Goal: Task Accomplishment & Management: Manage account settings

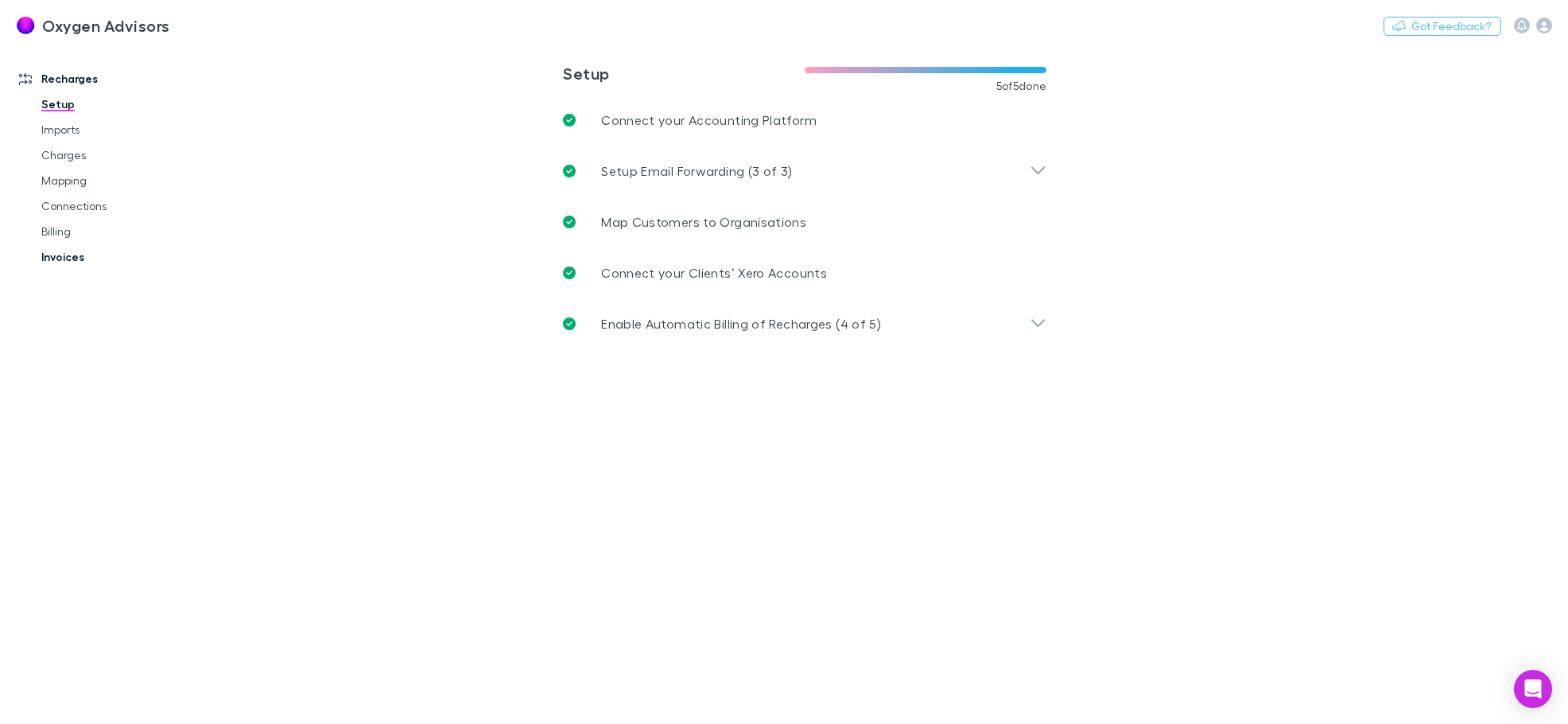
click at [56, 253] on link "Invoices" at bounding box center [120, 257] width 190 height 26
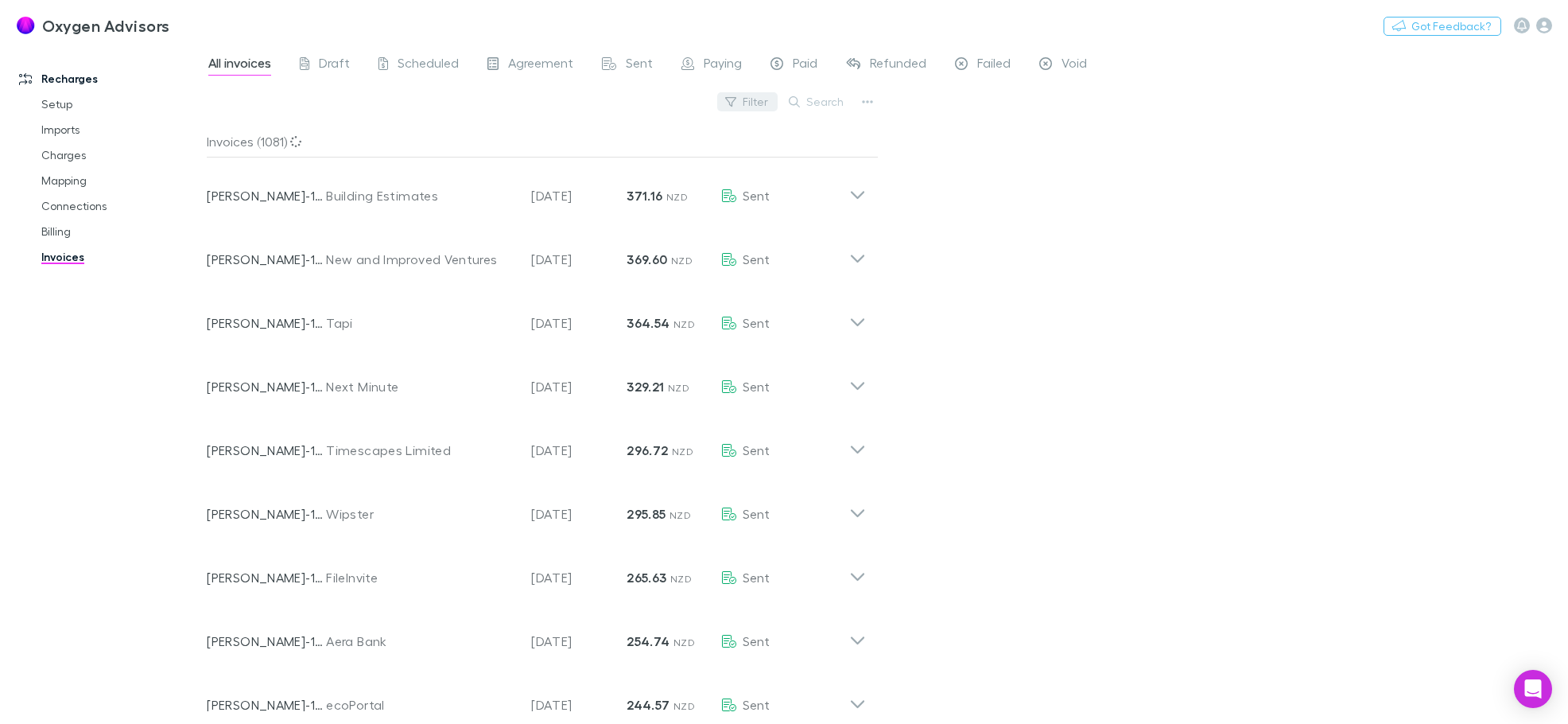
click at [742, 97] on button "Filter" at bounding box center [747, 101] width 60 height 19
click at [1289, 245] on div at bounding box center [784, 362] width 1568 height 724
click at [63, 233] on link "Billing" at bounding box center [120, 232] width 190 height 26
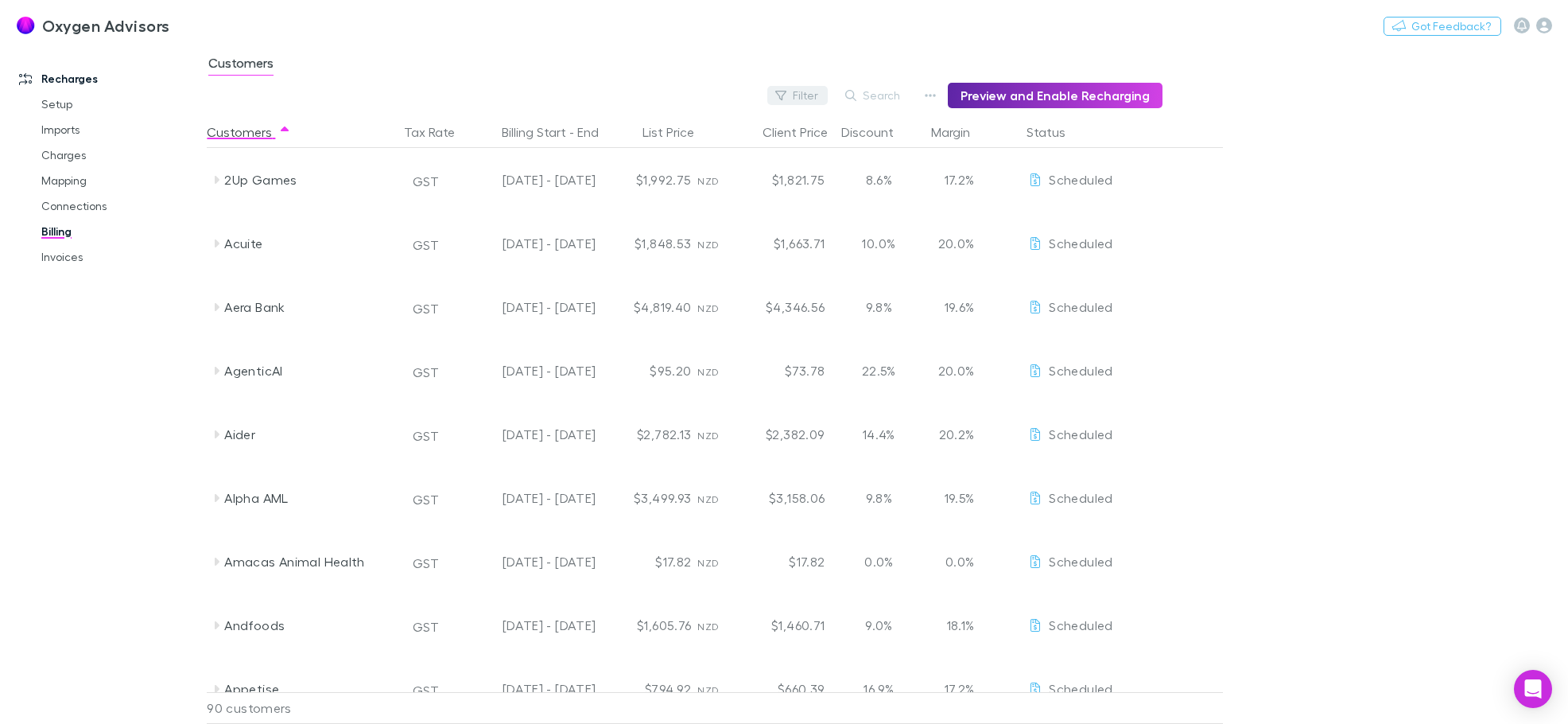
click at [822, 91] on button "Filter" at bounding box center [798, 95] width 60 height 19
click at [639, 58] on div at bounding box center [784, 362] width 1568 height 724
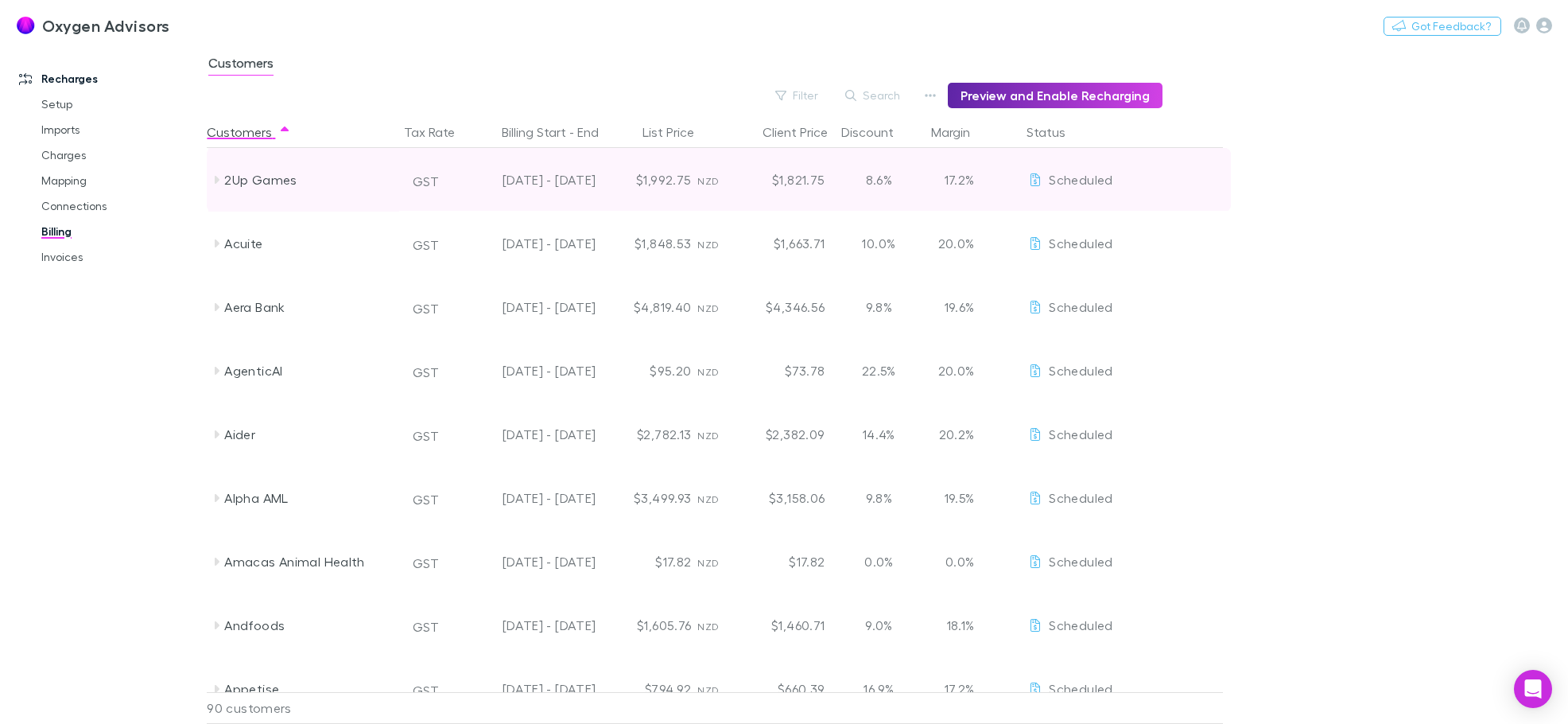
click at [215, 181] on icon at bounding box center [217, 179] width 5 height 8
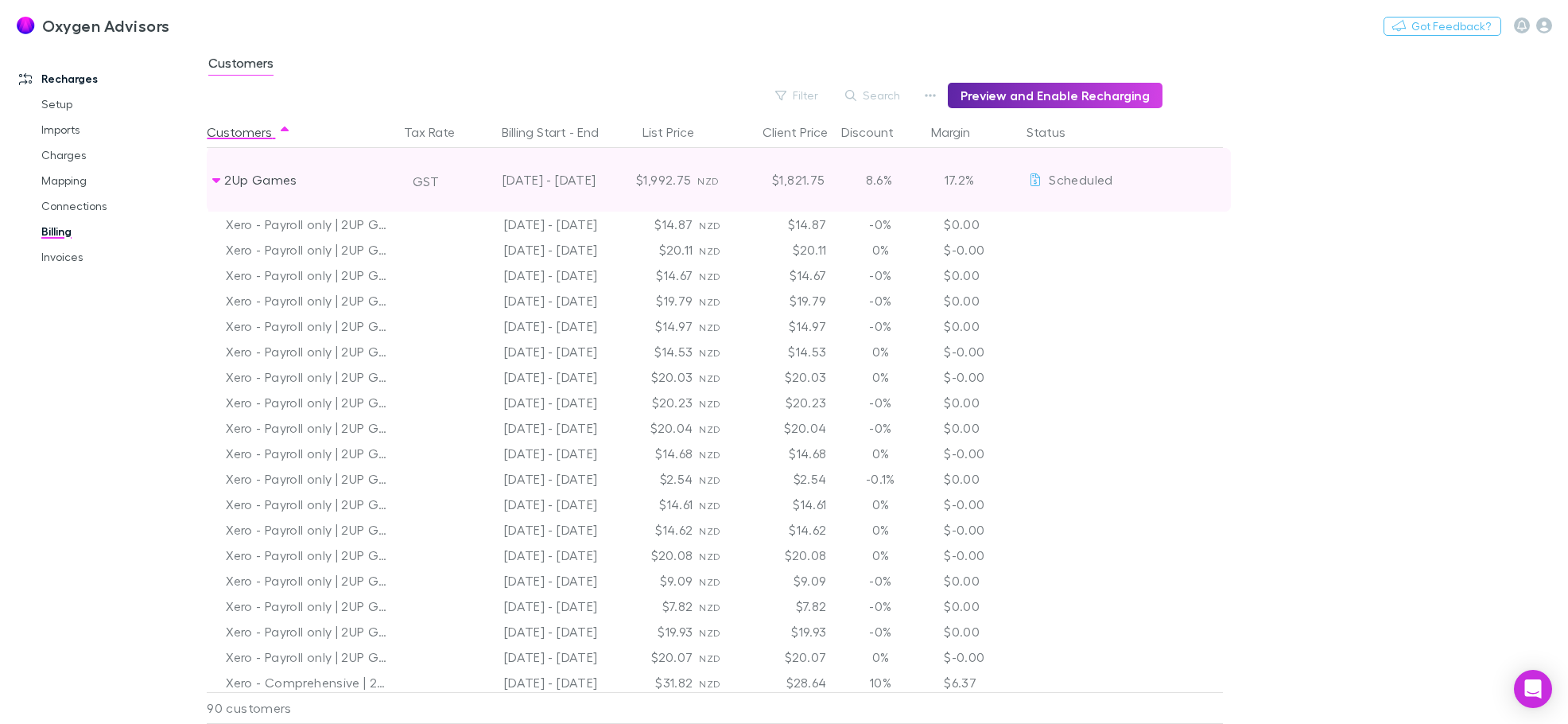
click at [216, 181] on icon at bounding box center [215, 181] width 8 height 5
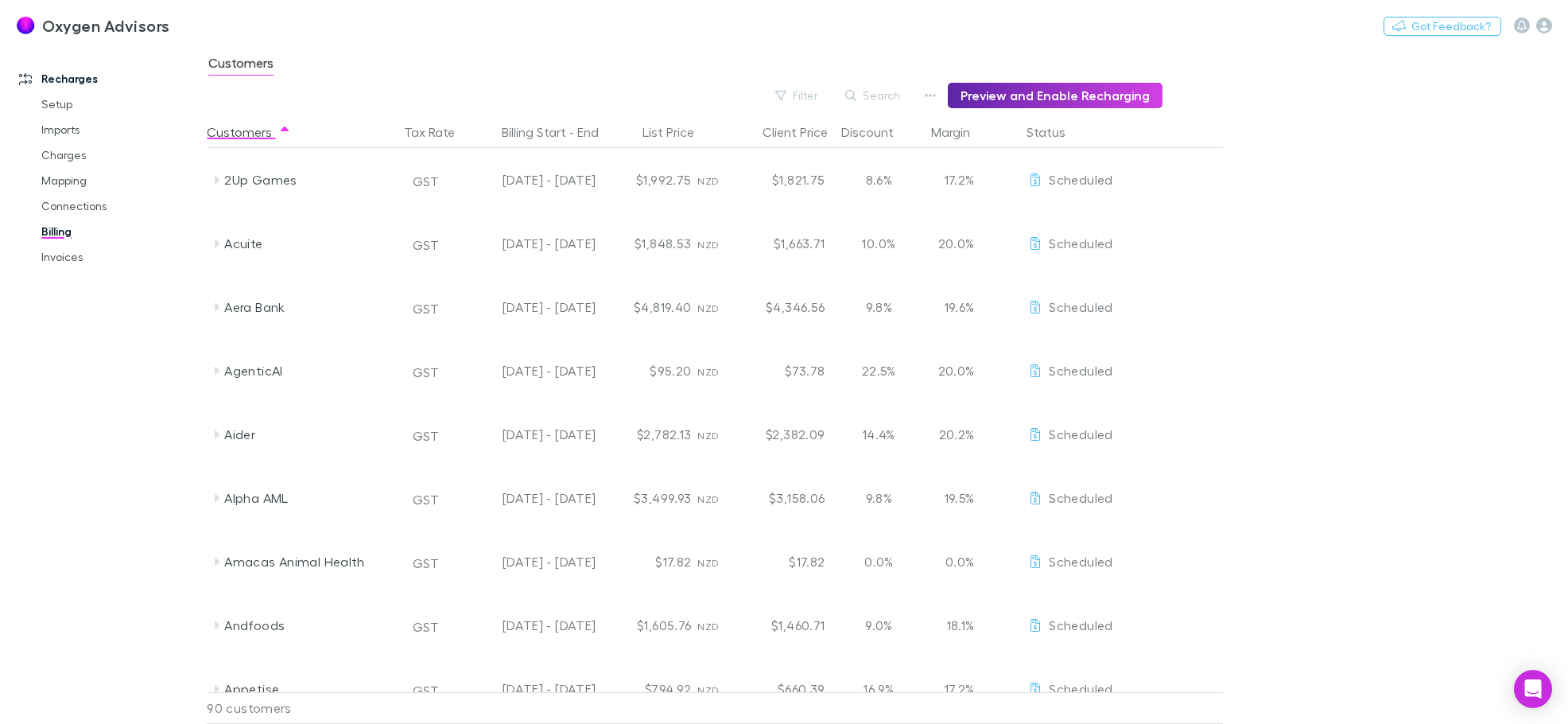
click at [1262, 359] on div "AgenticAI GST [DATE] - [DATE] $95.20 NZD $73.78 22.5% 20.0% Scheduled ApprovalM…" at bounding box center [747, 371] width 1081 height 64
click at [45, 261] on link "Invoices" at bounding box center [120, 257] width 190 height 26
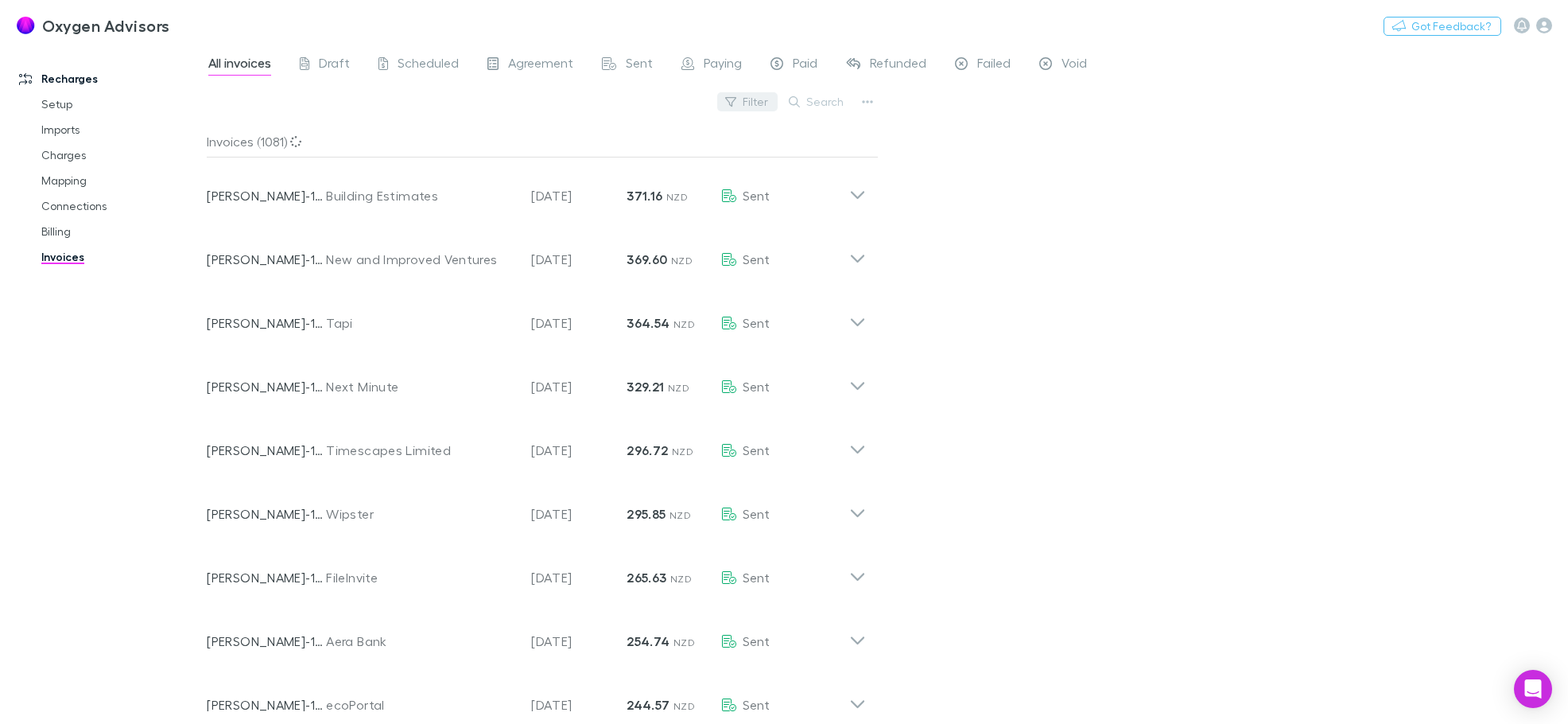
click at [762, 103] on button "Filter" at bounding box center [747, 101] width 60 height 19
click at [1167, 192] on div at bounding box center [784, 362] width 1568 height 724
click at [69, 345] on div "Recharges Setup Imports Charges Mapping Connections Billing Invoices" at bounding box center [109, 380] width 219 height 660
click at [62, 184] on link "Mapping" at bounding box center [120, 181] width 190 height 26
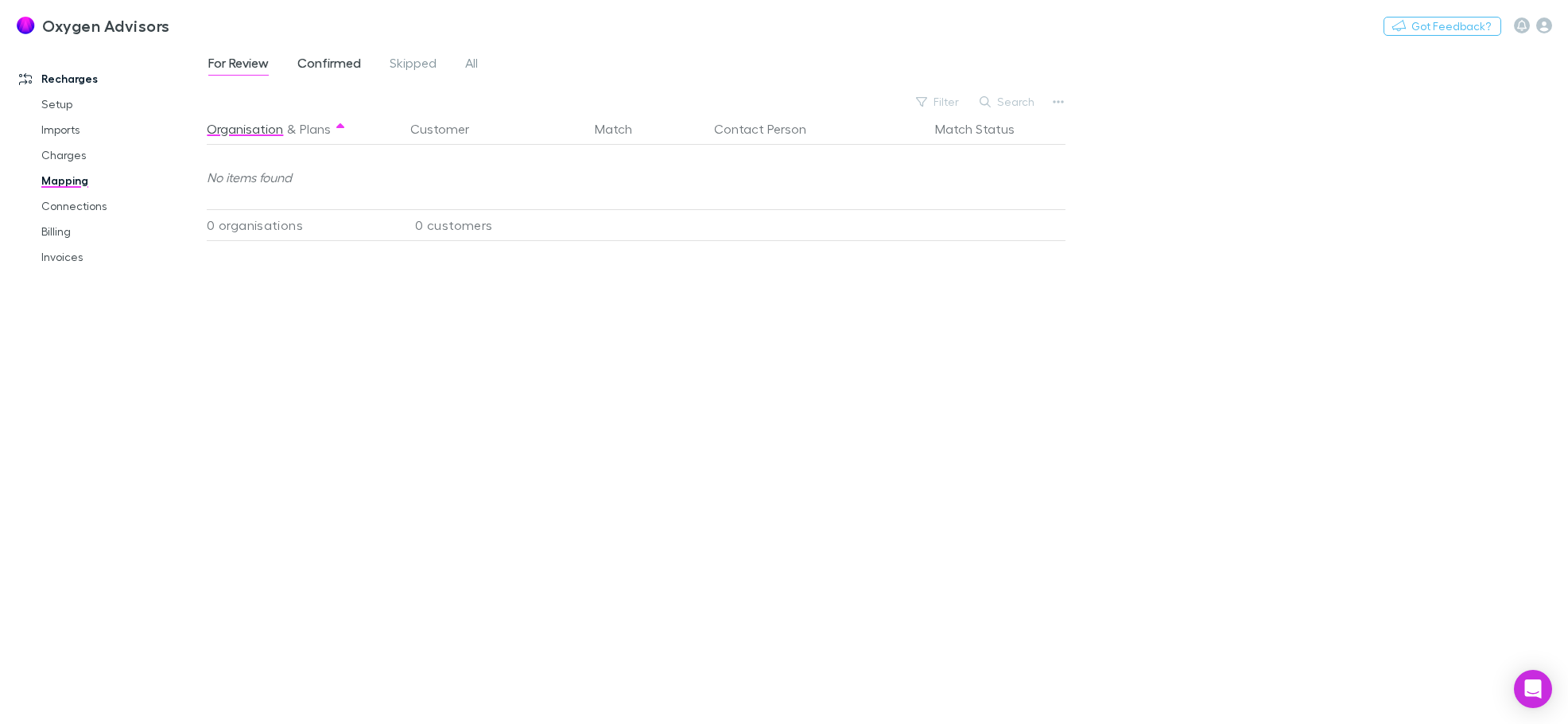
click at [333, 55] on span "Confirmed" at bounding box center [329, 65] width 64 height 20
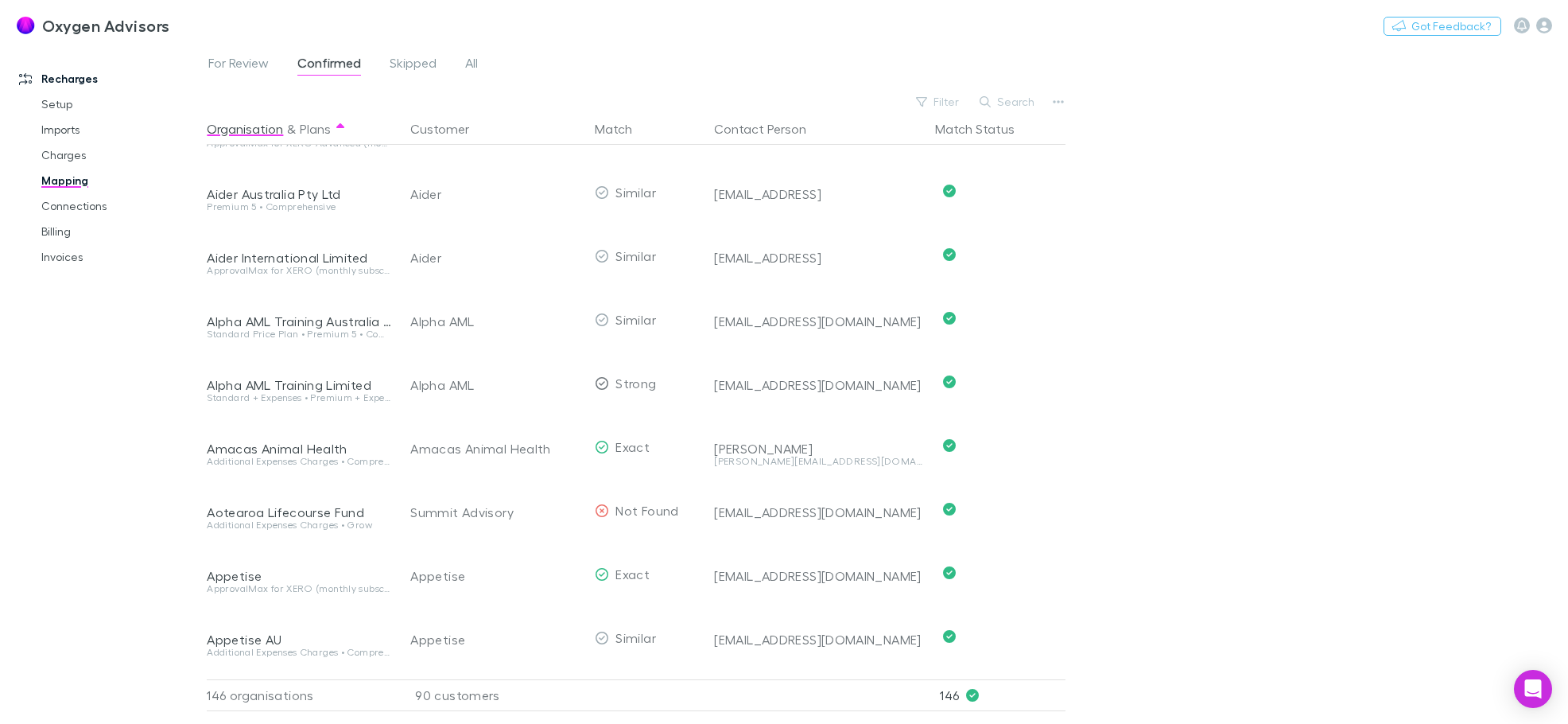
scroll to position [478, 0]
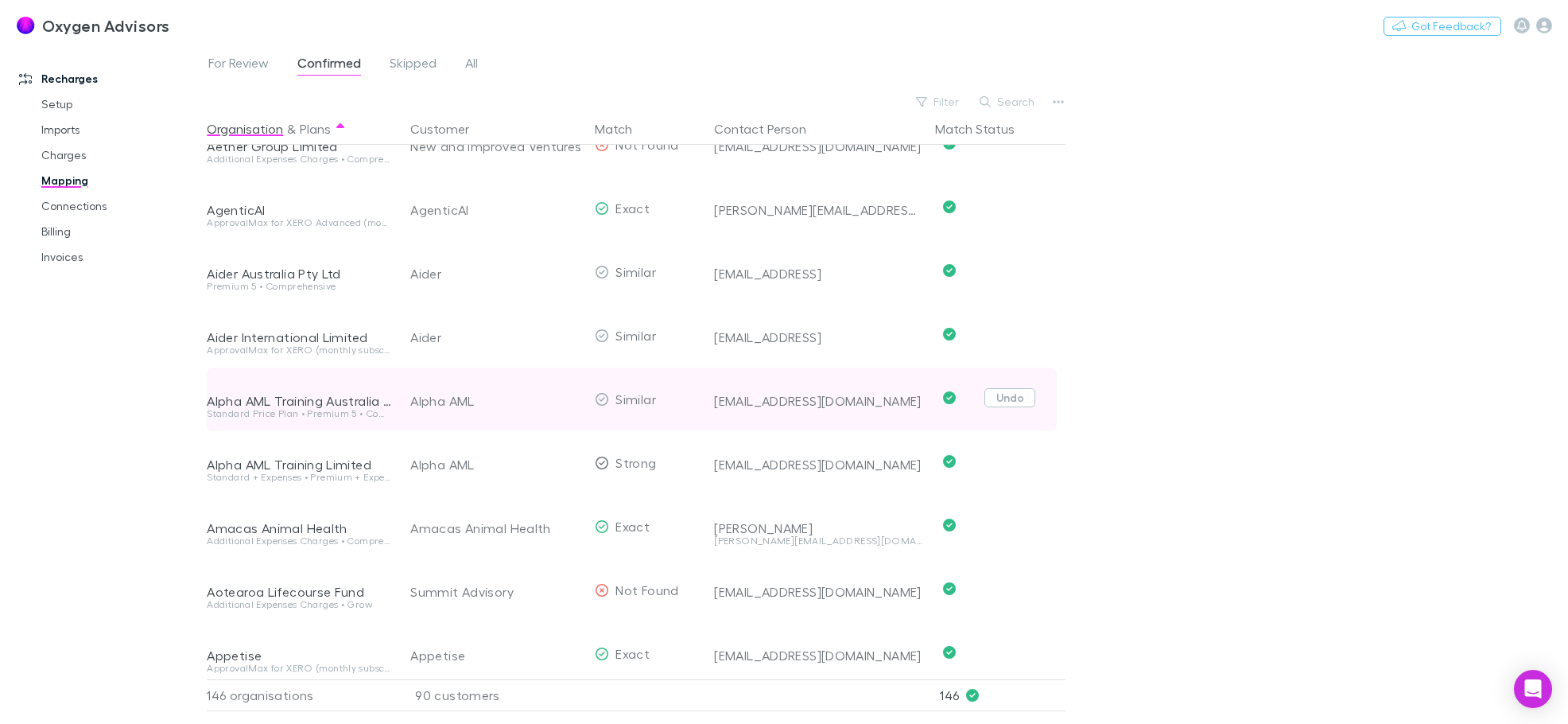
click at [1018, 401] on button "Undo" at bounding box center [1010, 398] width 51 height 19
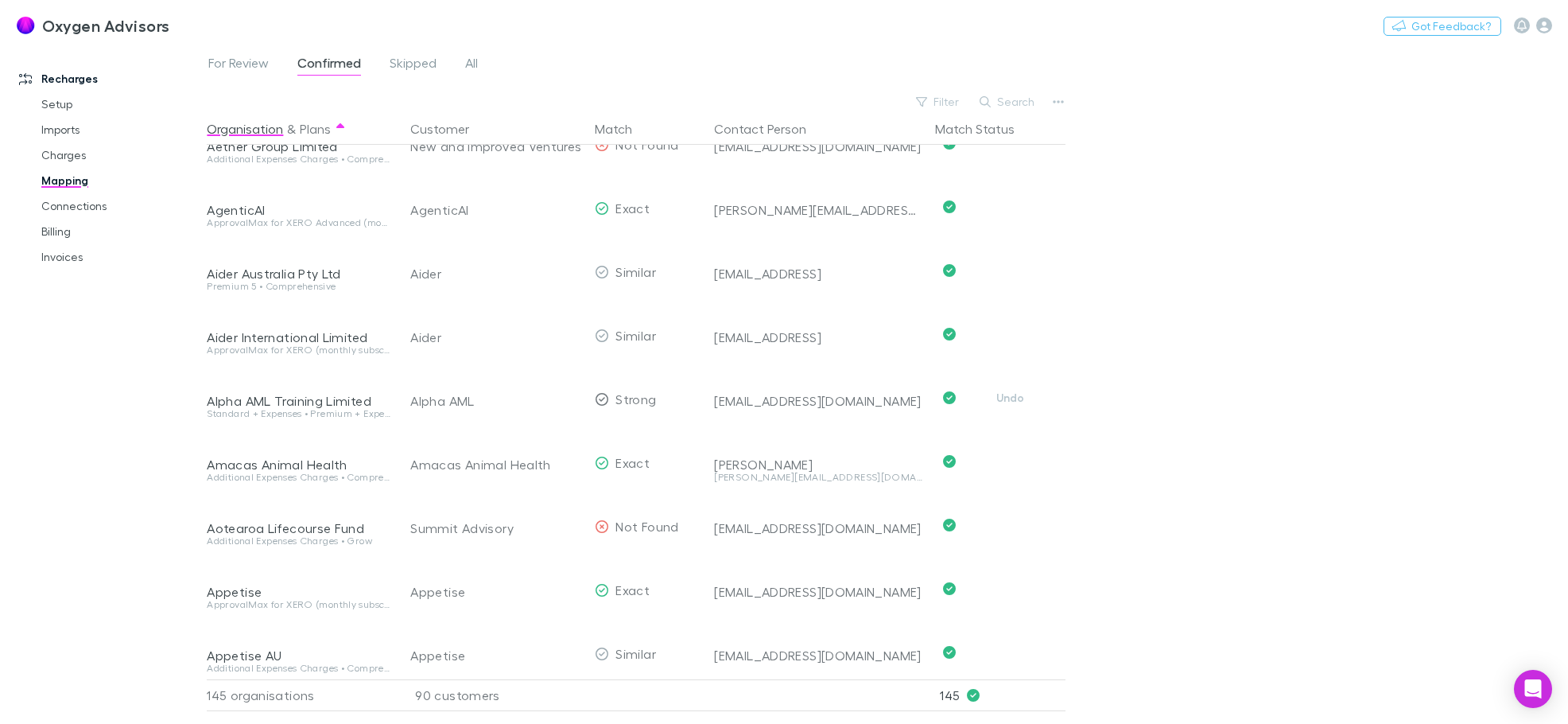
click at [1018, 401] on button "Undo" at bounding box center [1010, 398] width 51 height 19
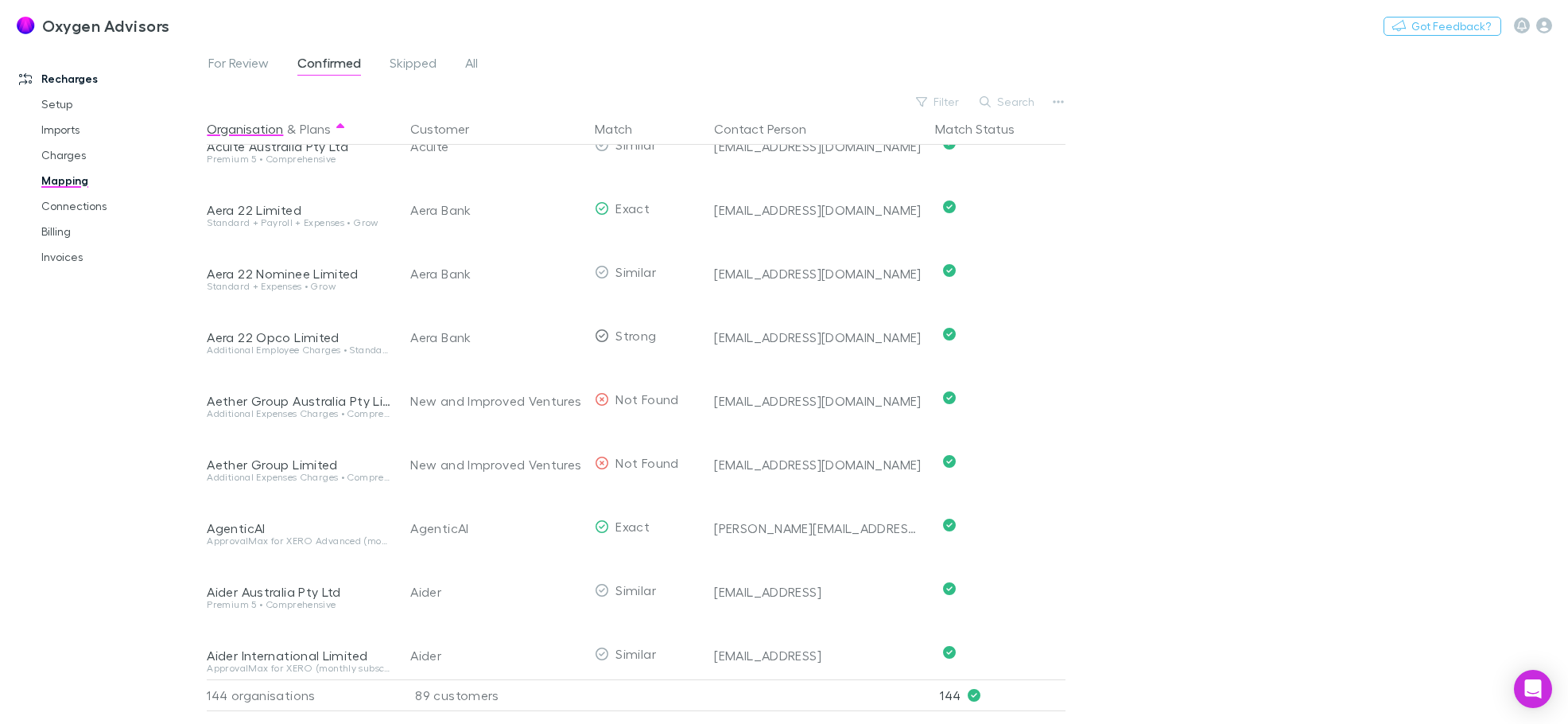
scroll to position [0, 0]
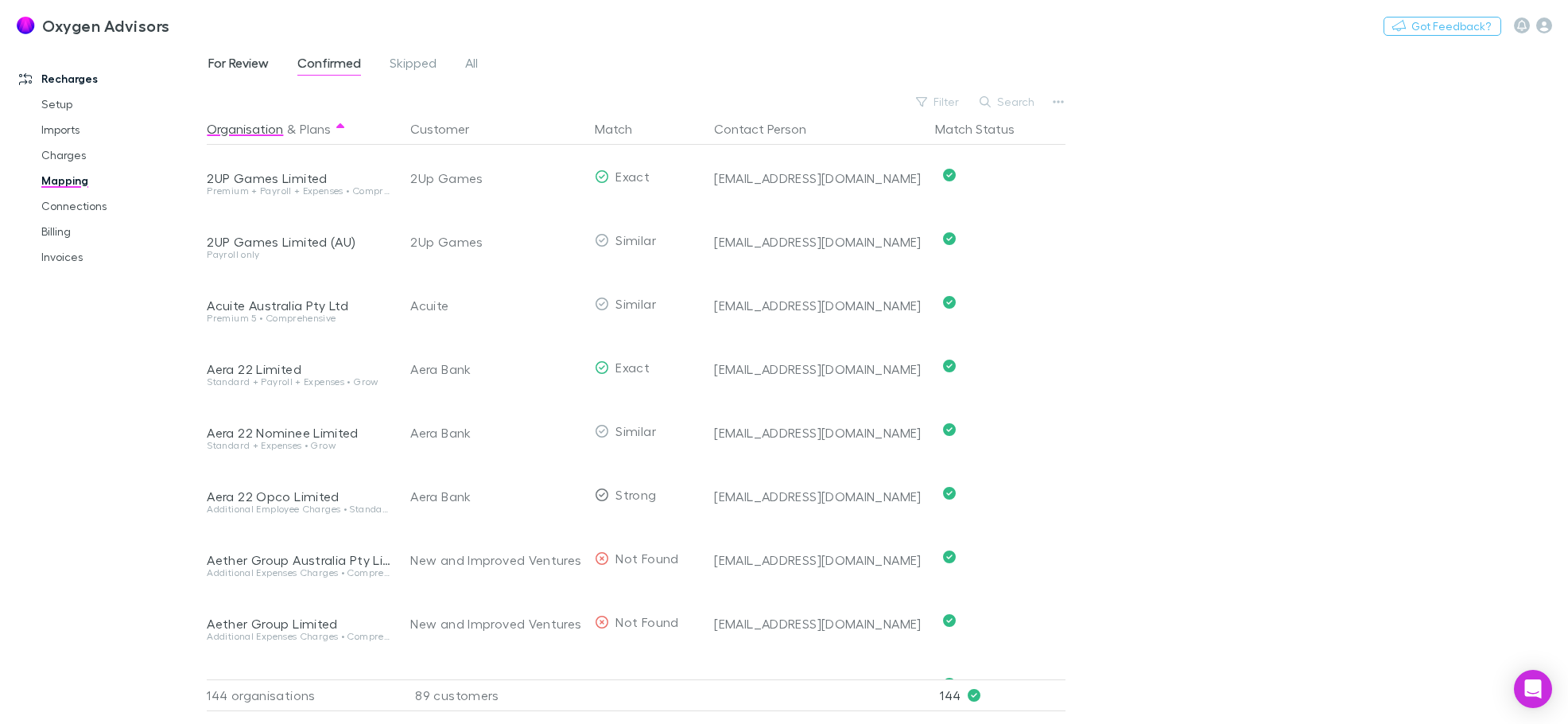
click at [224, 62] on span "For Review" at bounding box center [238, 65] width 60 height 20
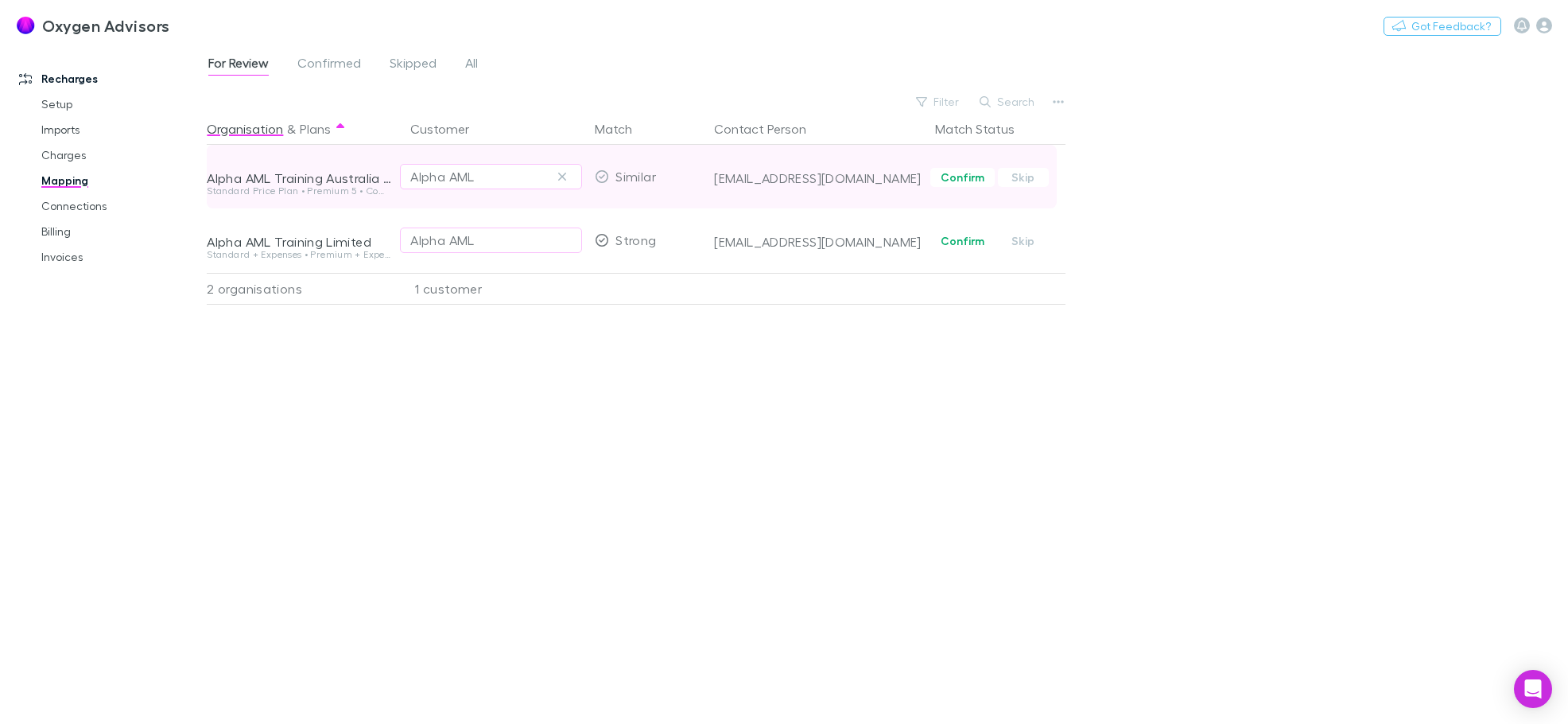
click at [510, 194] on div "Alpha AML" at bounding box center [491, 176] width 182 height 64
click at [507, 178] on div "Alpha AML" at bounding box center [491, 176] width 162 height 19
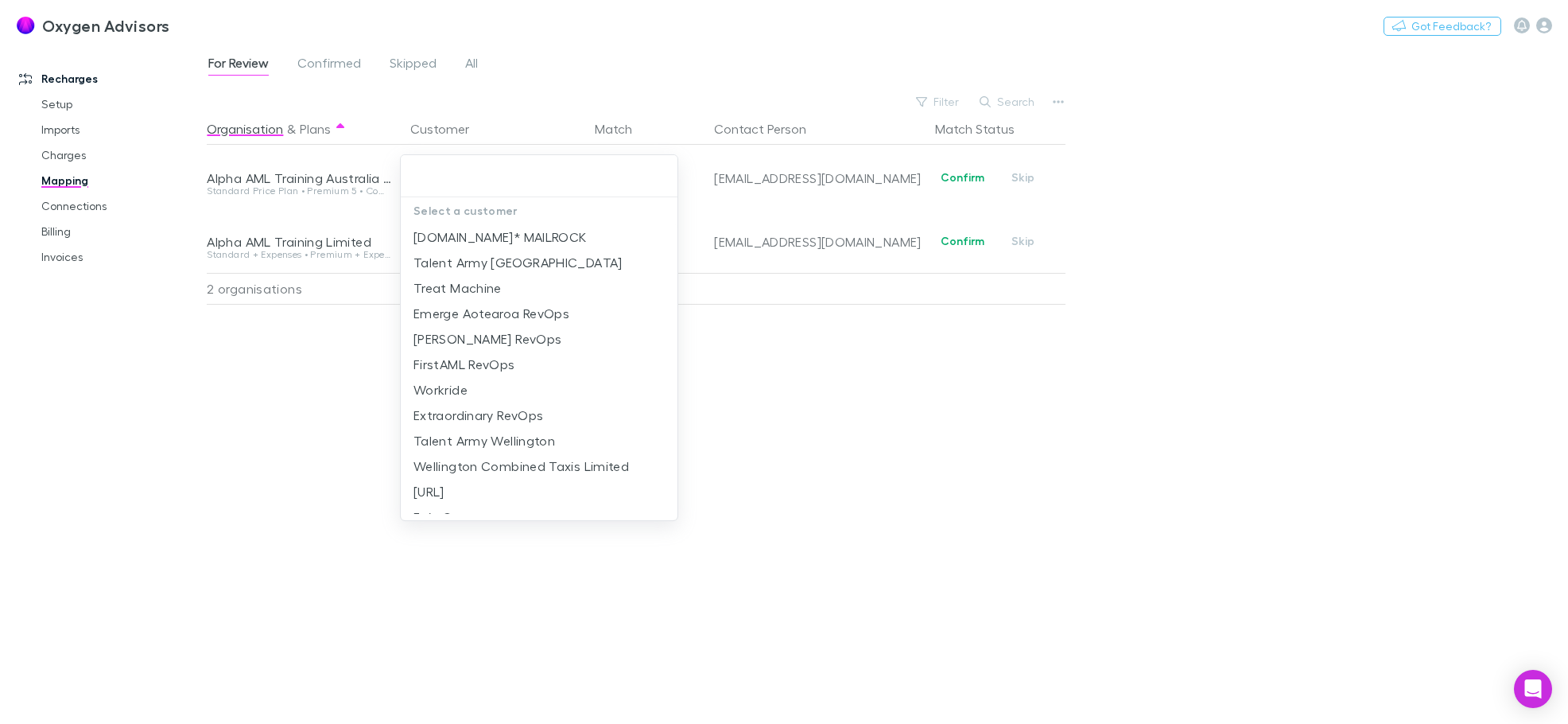
click at [575, 177] on input "text" at bounding box center [539, 176] width 264 height 30
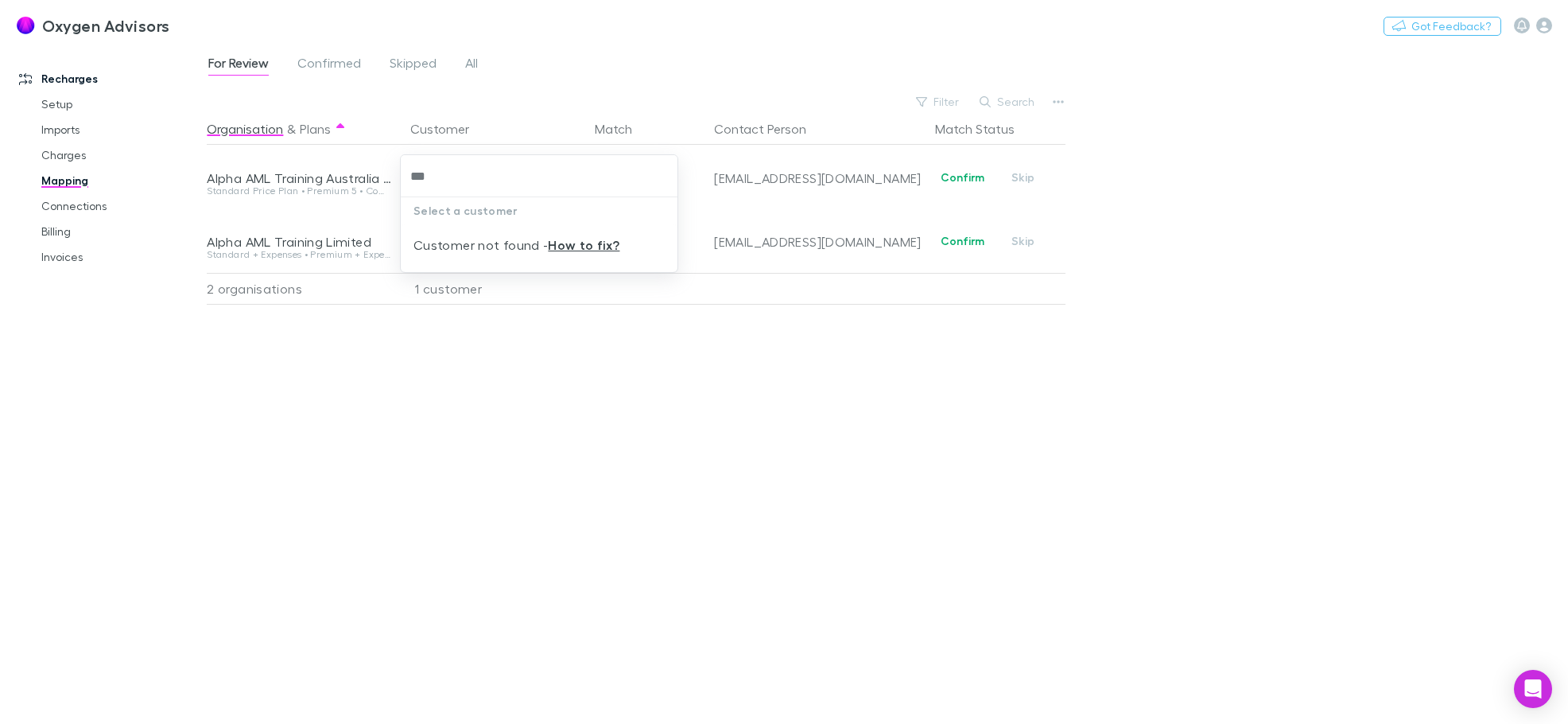
type input "***"
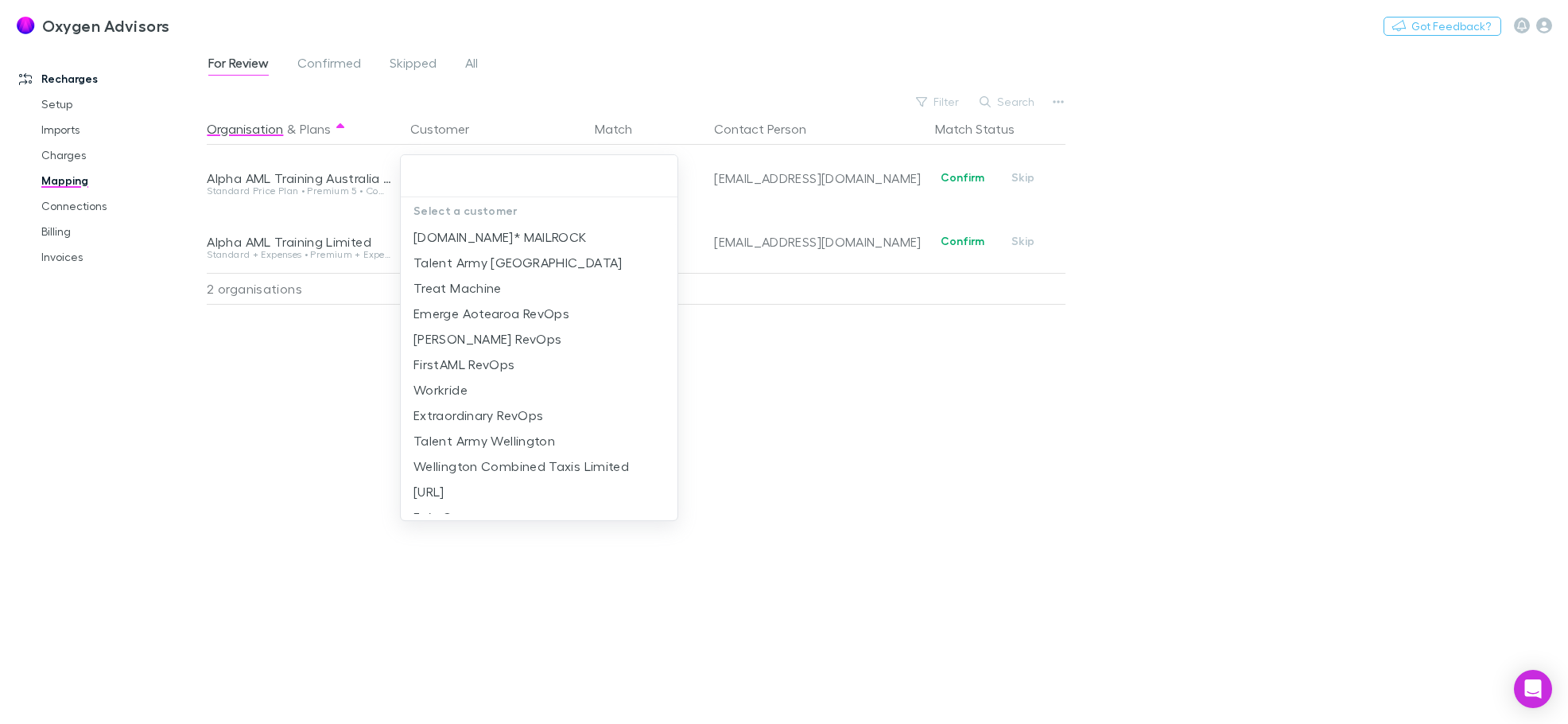
click at [1313, 296] on div at bounding box center [784, 362] width 1568 height 724
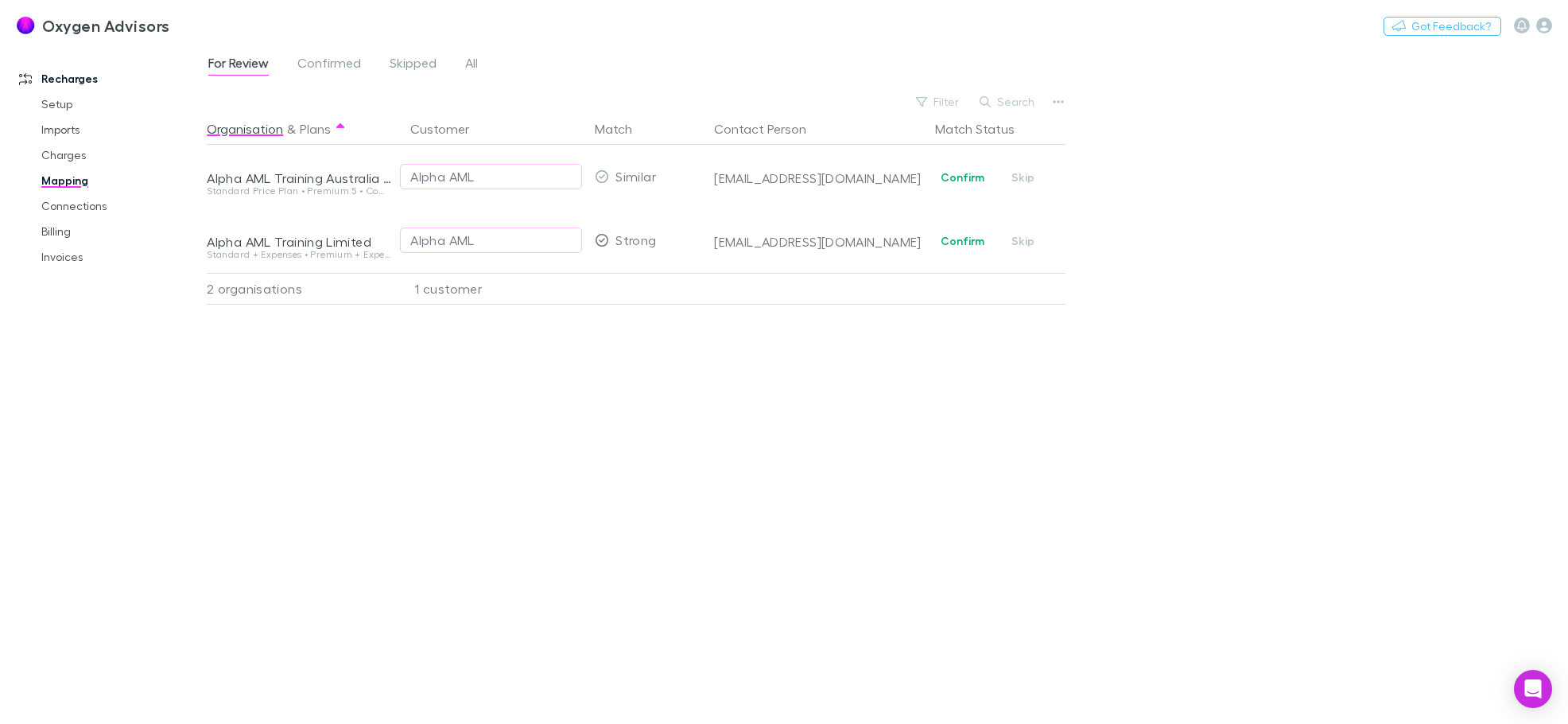
click at [1229, 289] on div "For Review Confirmed Skipped All Filter Search Organisation & Plans Customer Ma…" at bounding box center [887, 384] width 1361 height 680
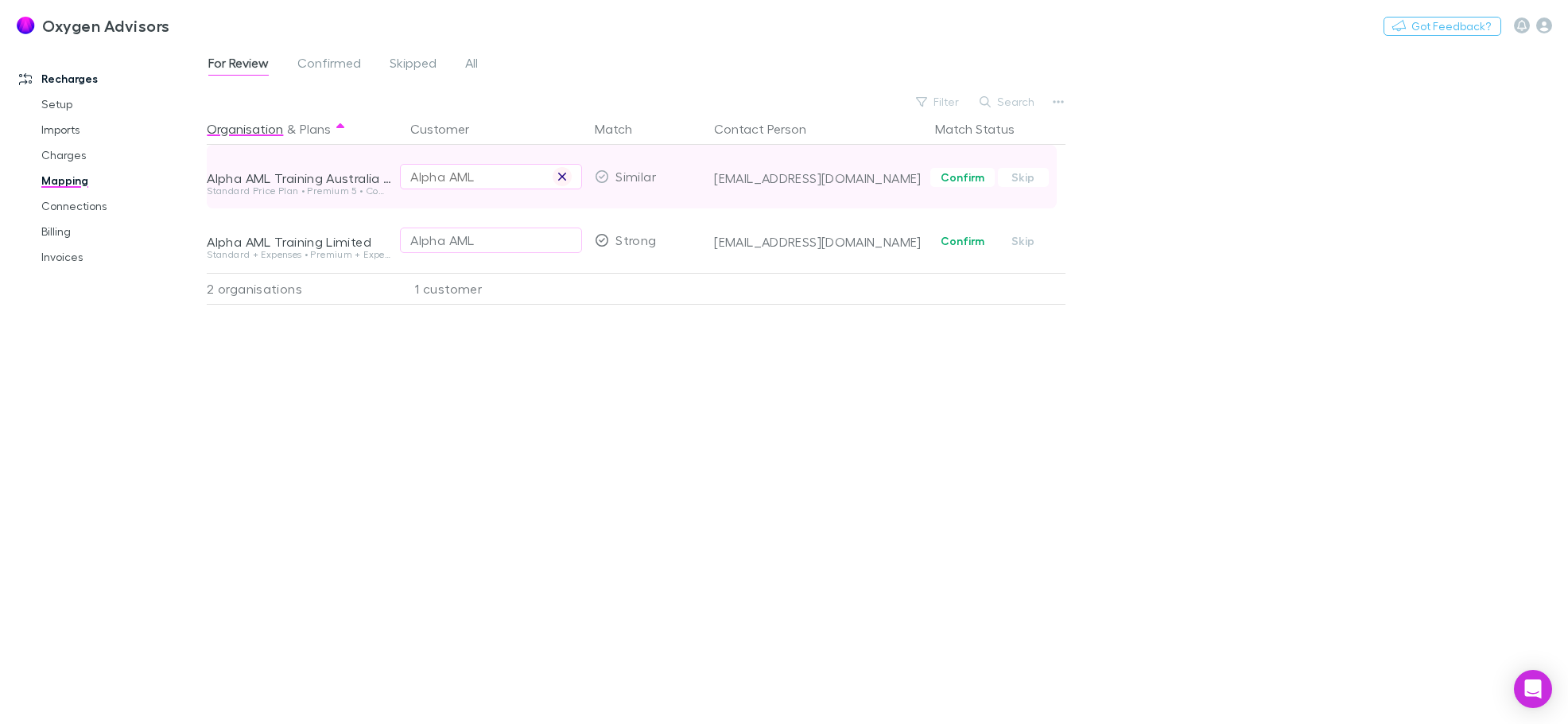
click at [567, 175] on icon "button" at bounding box center [562, 176] width 9 height 13
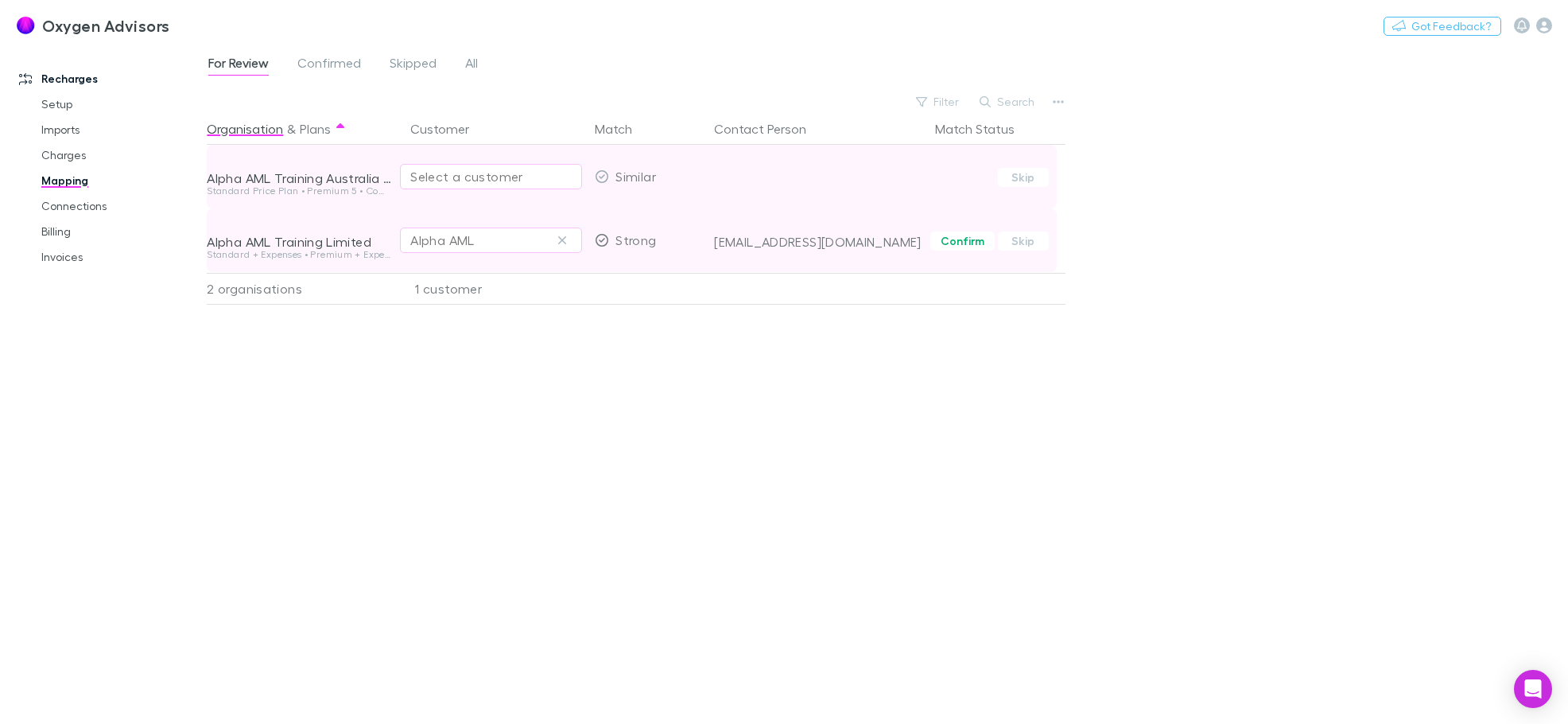
click at [543, 236] on div "Alpha AML" at bounding box center [491, 240] width 162 height 19
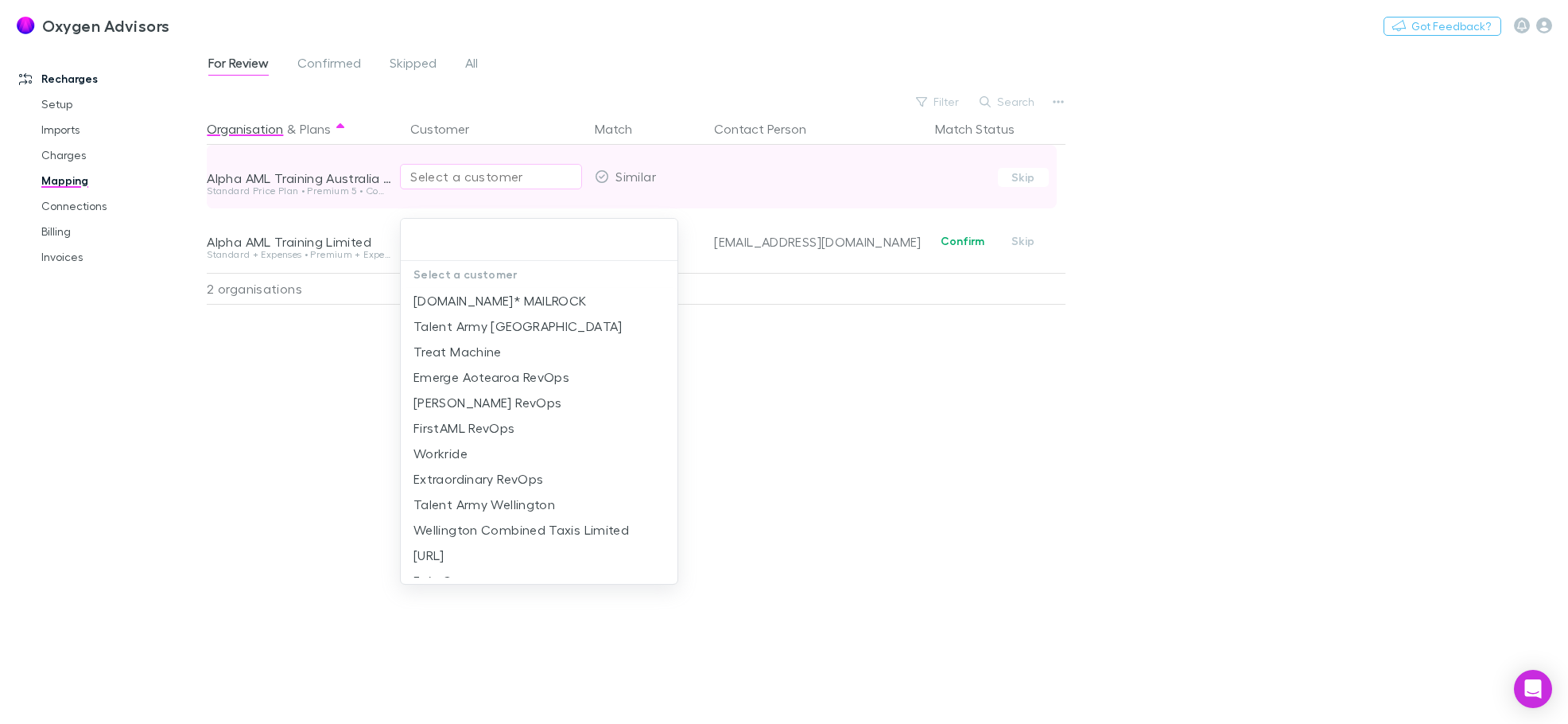
click at [889, 506] on div at bounding box center [784, 362] width 1568 height 724
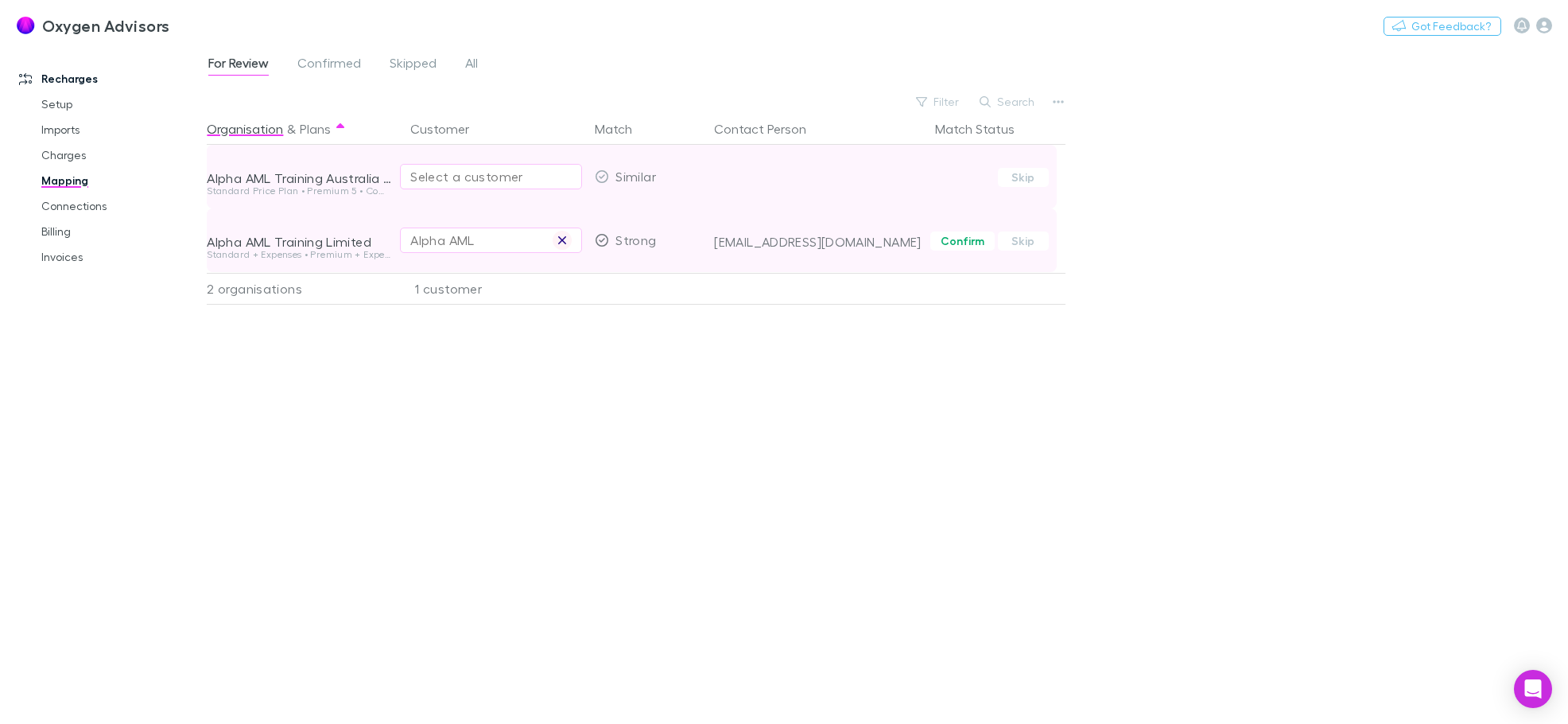
click at [563, 239] on icon "button" at bounding box center [562, 239] width 8 height 8
click at [1130, 254] on div "For Review Confirmed Skipped All Filter Search Organisation & Plans Customer Ma…" at bounding box center [887, 384] width 1361 height 680
click at [466, 174] on div "Select a customer" at bounding box center [491, 176] width 162 height 19
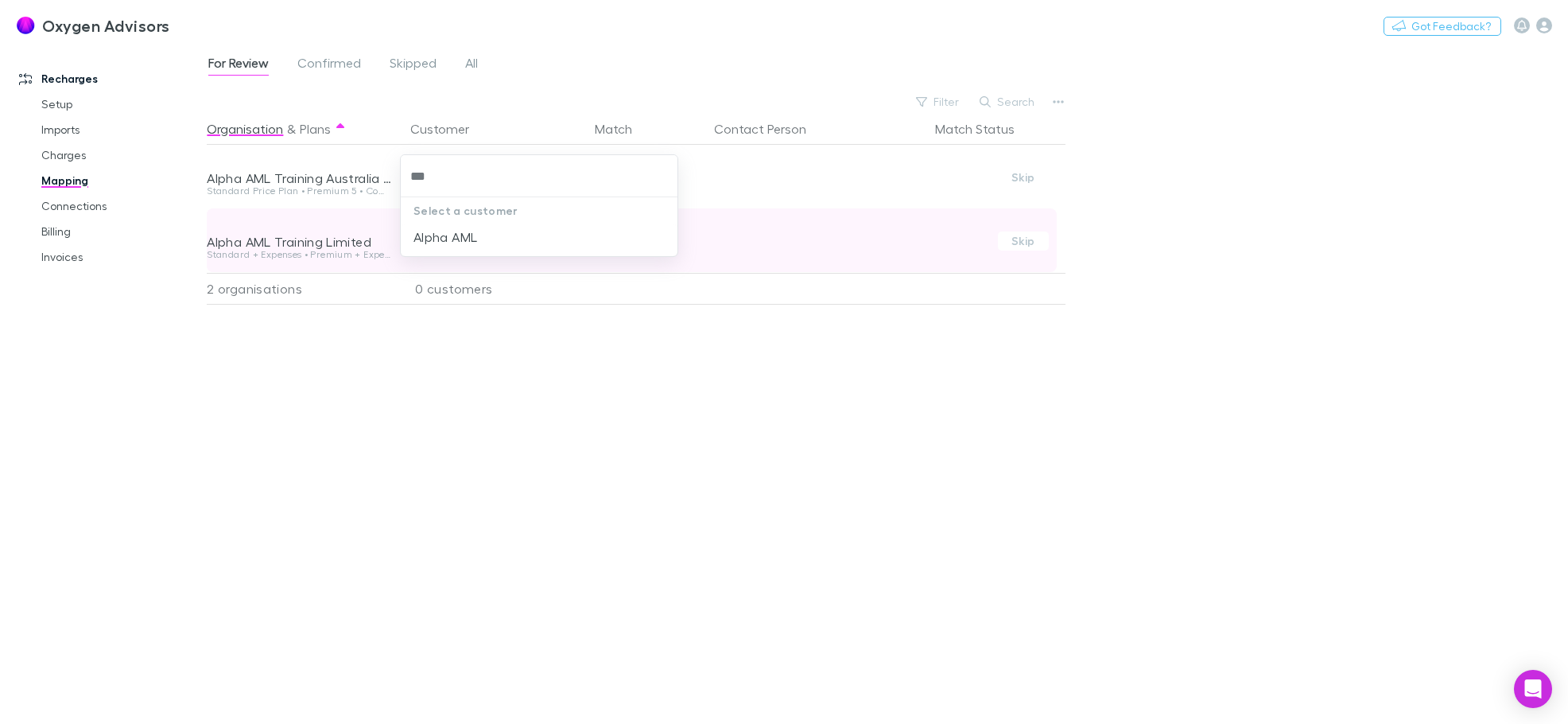
type input "***"
click at [1227, 290] on div at bounding box center [784, 362] width 1568 height 724
drag, startPoint x: 1227, startPoint y: 290, endPoint x: 1227, endPoint y: 276, distance: 14.0
click at [1227, 287] on div "For Review Confirmed Skipped All Filter Search Organisation & Plans Customer Ma…" at bounding box center [887, 384] width 1361 height 680
click at [328, 491] on div "Organisation & Plans Customer Match Contact Person Match Status Alpha AML Train…" at bounding box center [638, 412] width 863 height 599
